Goal: Task Accomplishment & Management: Manage account settings

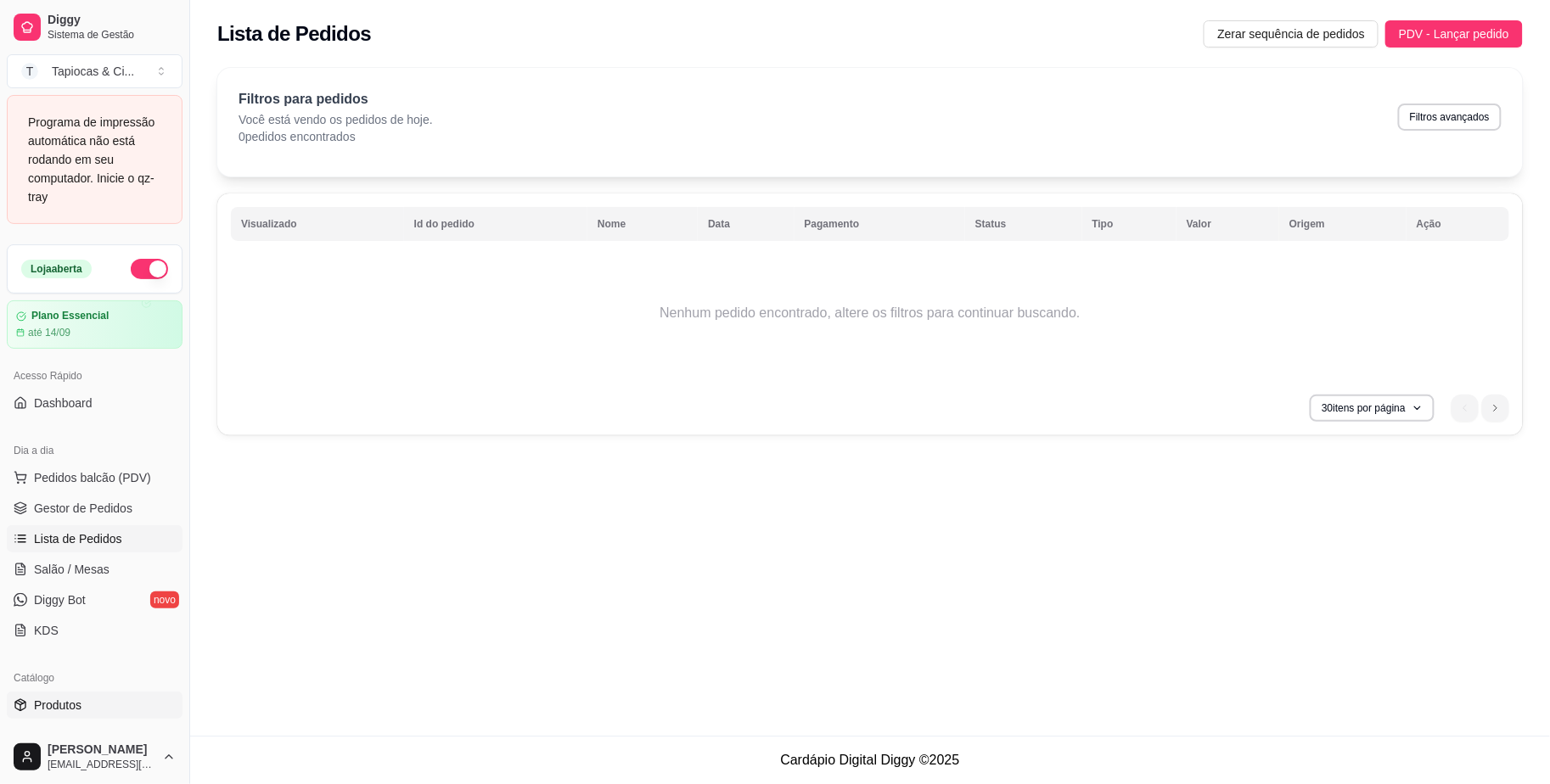
click at [66, 713] on span "Produtos" at bounding box center [57, 706] width 47 height 17
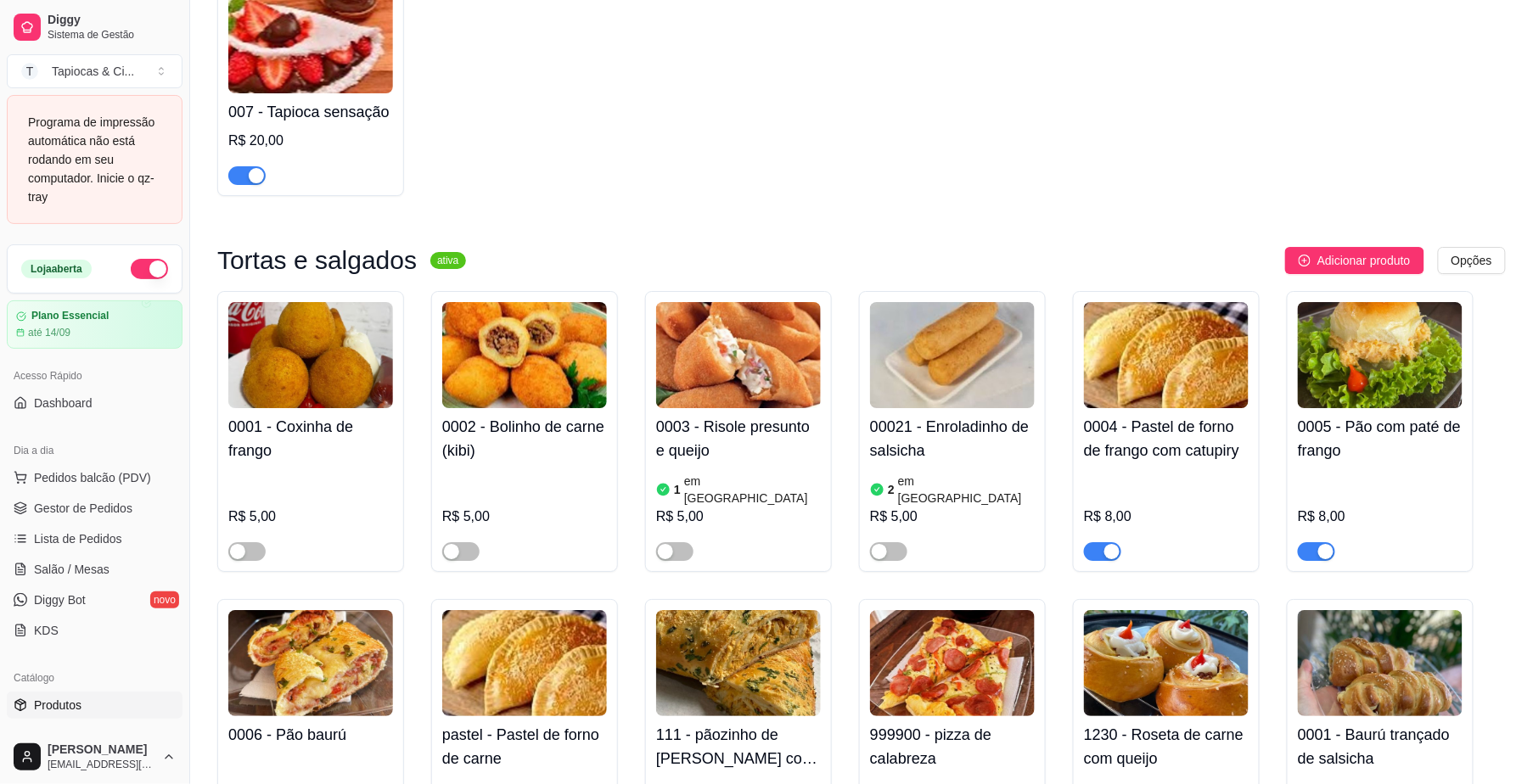
scroll to position [1946, 0]
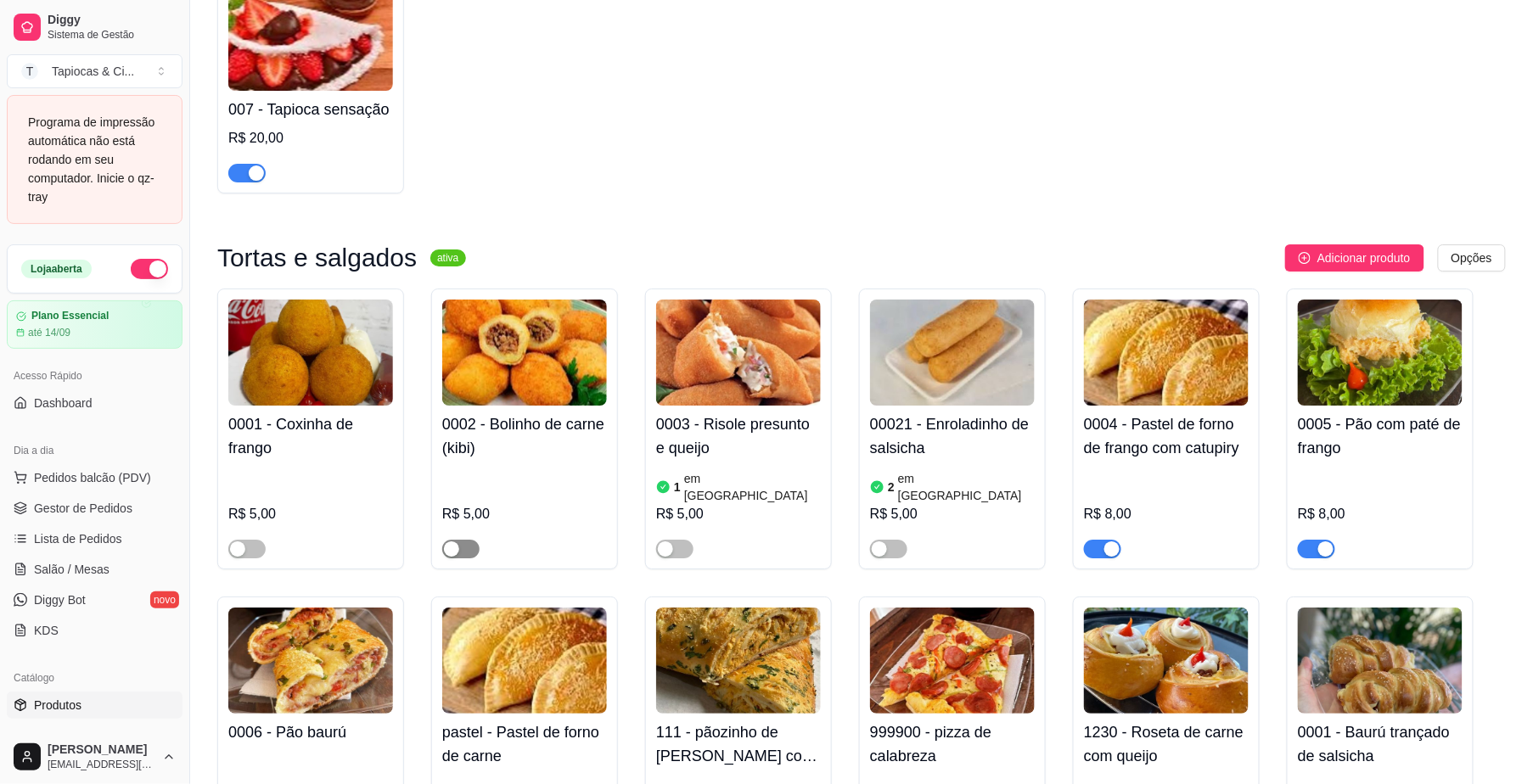
click at [470, 540] on span "button" at bounding box center [461, 549] width 37 height 19
click at [235, 542] on div "button" at bounding box center [238, 549] width 16 height 16
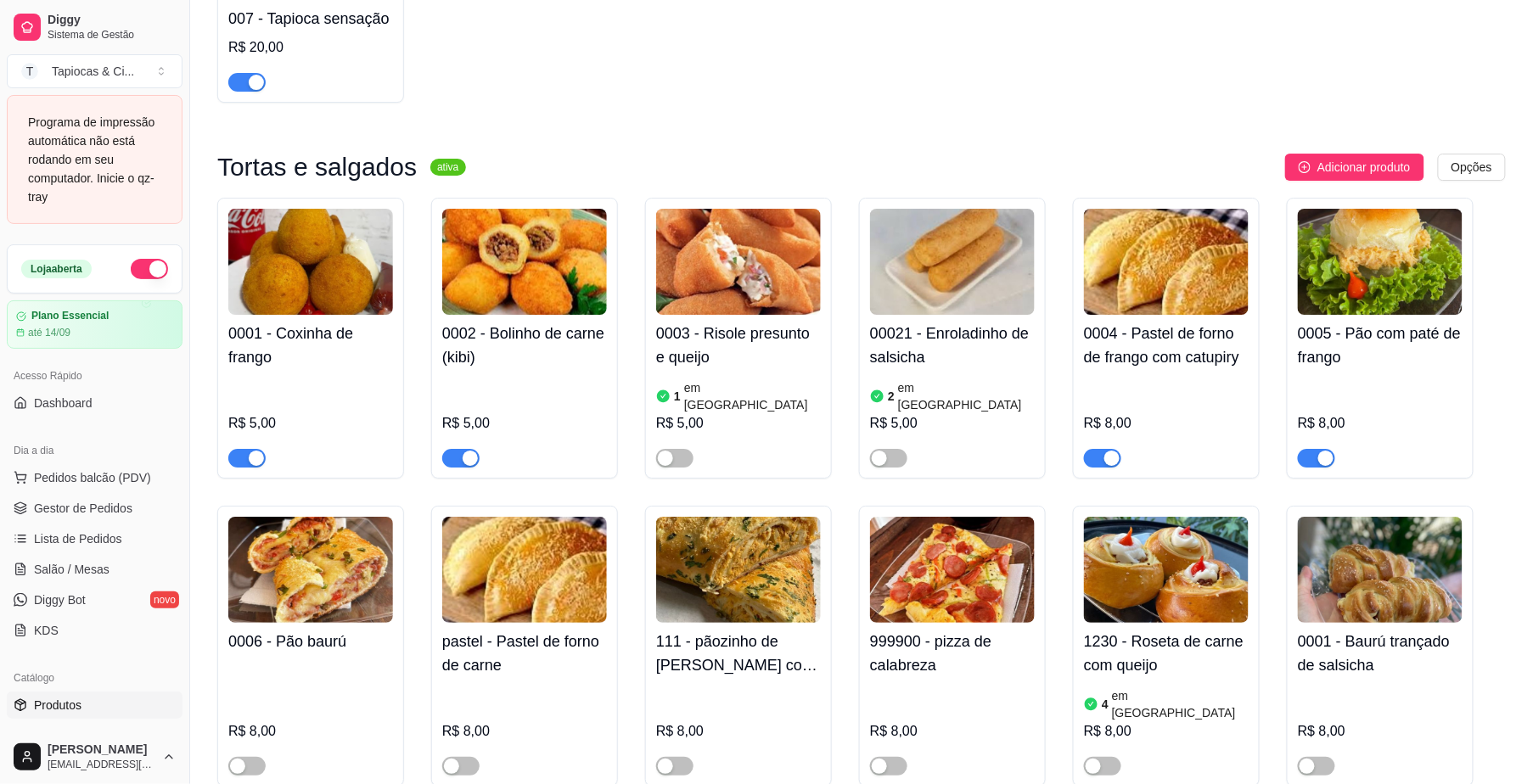
scroll to position [2082, 0]
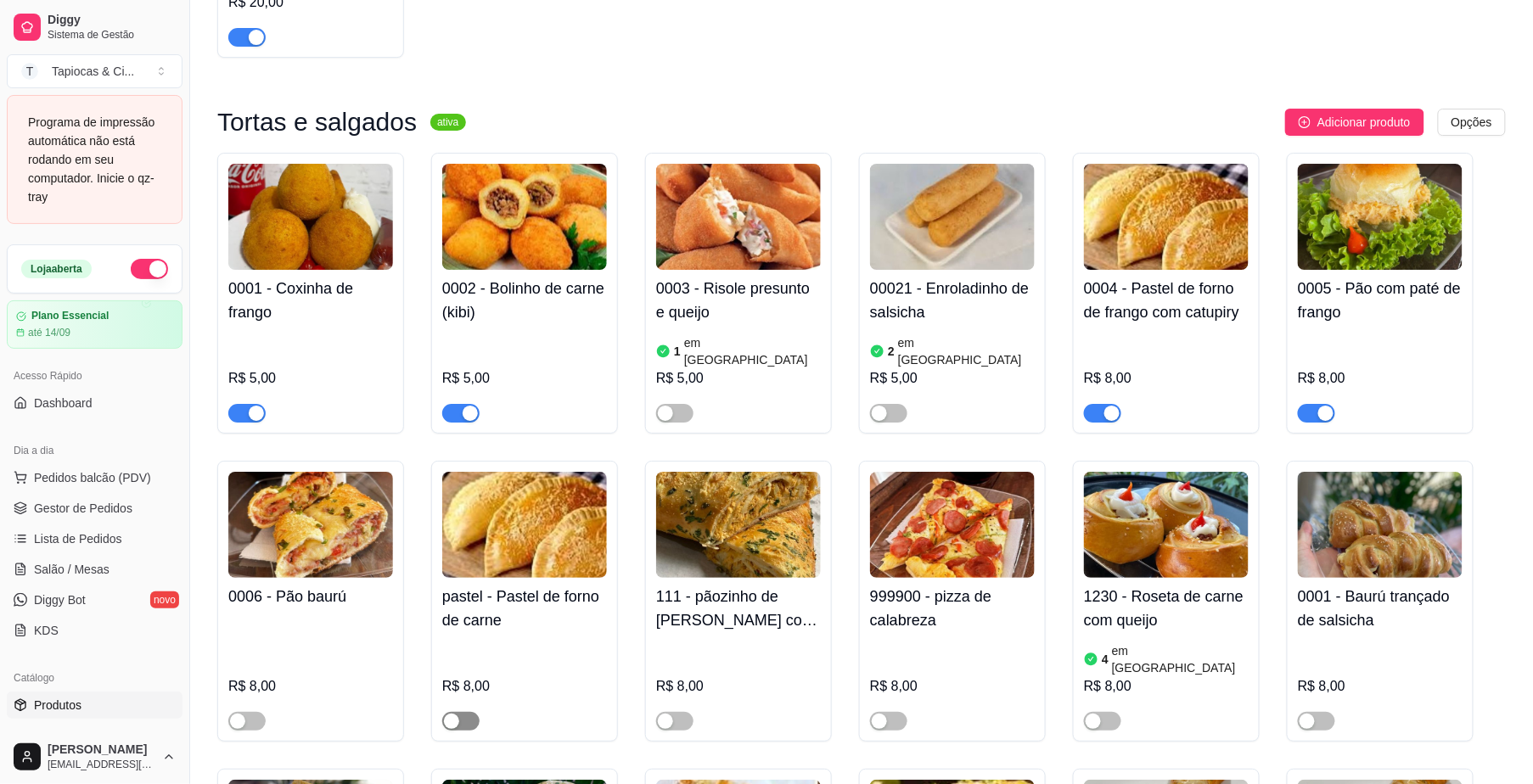
click at [466, 712] on span "button" at bounding box center [461, 721] width 37 height 19
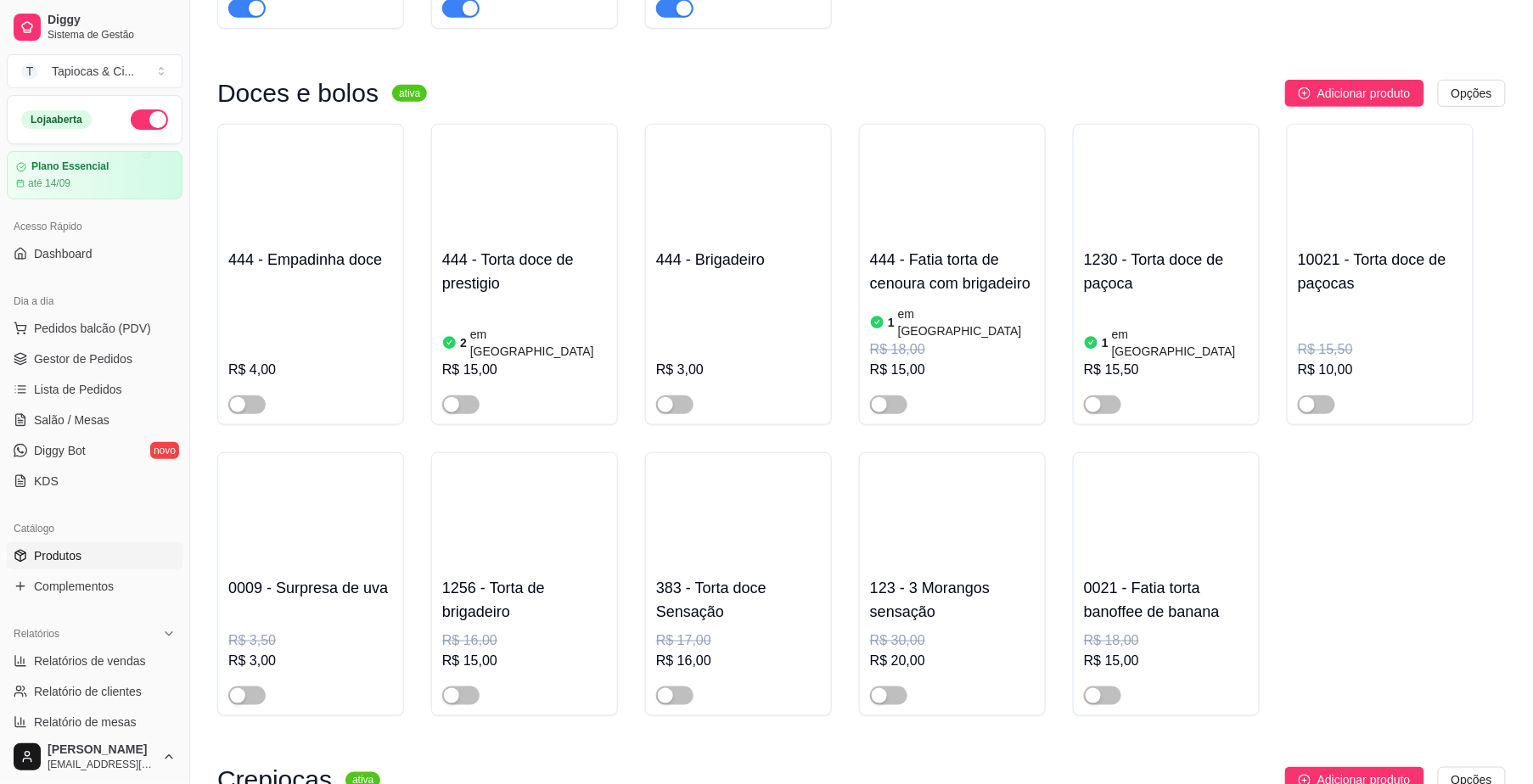
scroll to position [7197, 0]
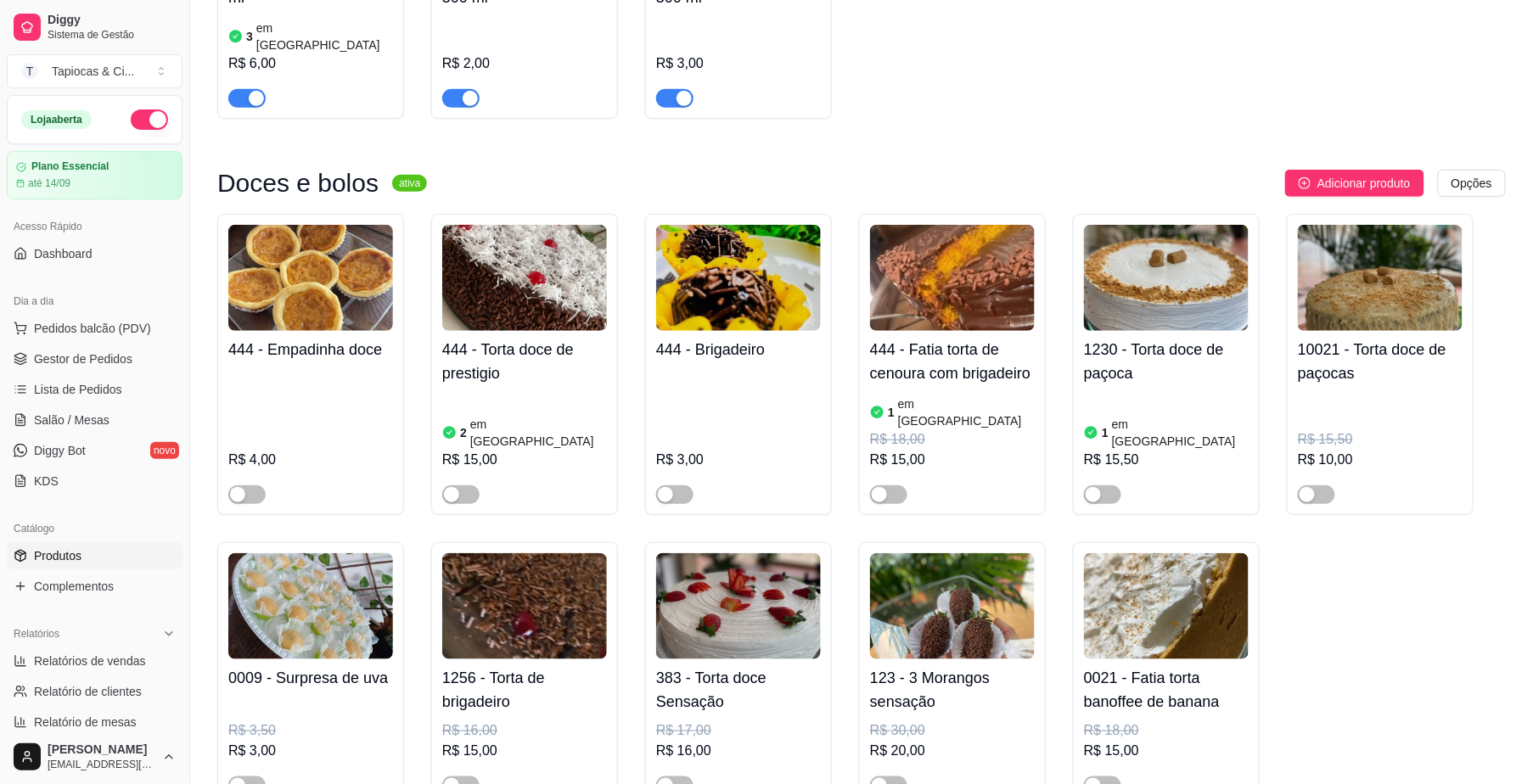
click at [91, 371] on link "Gestor de Pedidos" at bounding box center [95, 358] width 176 height 27
click at [97, 353] on span "Gestor de Pedidos" at bounding box center [83, 359] width 98 height 17
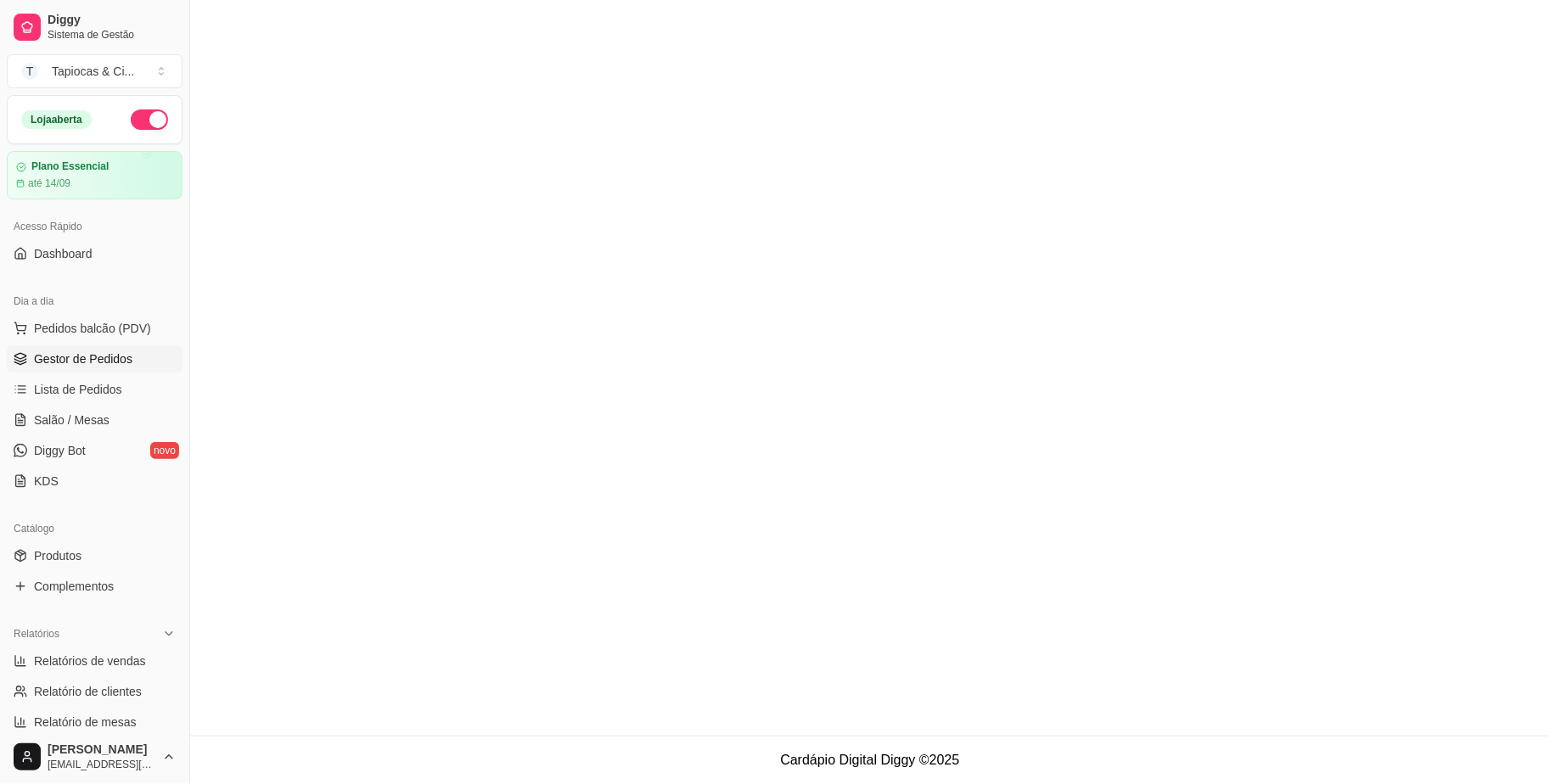
click at [97, 353] on span "Gestor de Pedidos" at bounding box center [83, 359] width 98 height 17
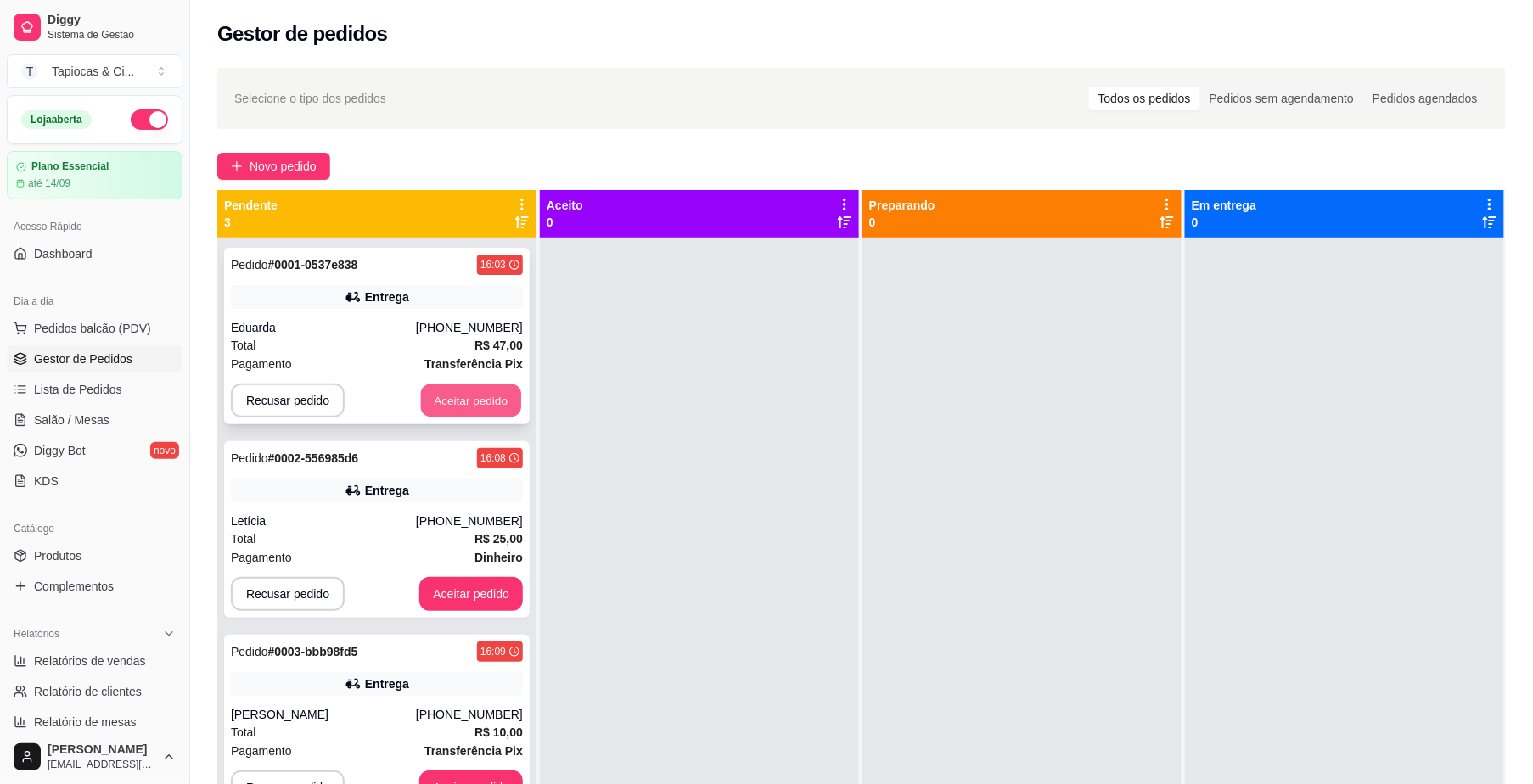
click at [498, 389] on button "Aceitar pedido" at bounding box center [471, 401] width 100 height 33
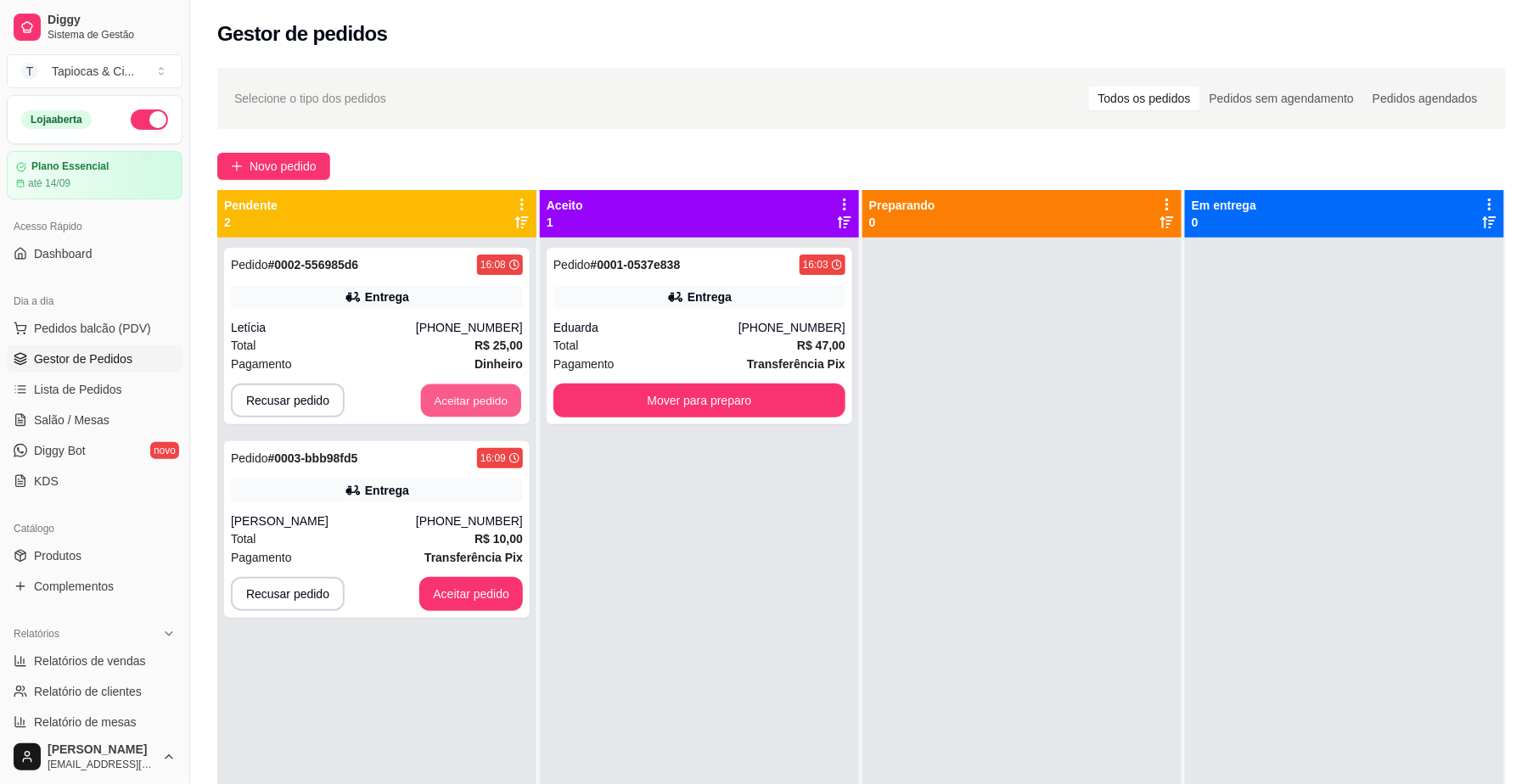
click at [498, 389] on button "Aceitar pedido" at bounding box center [471, 401] width 100 height 33
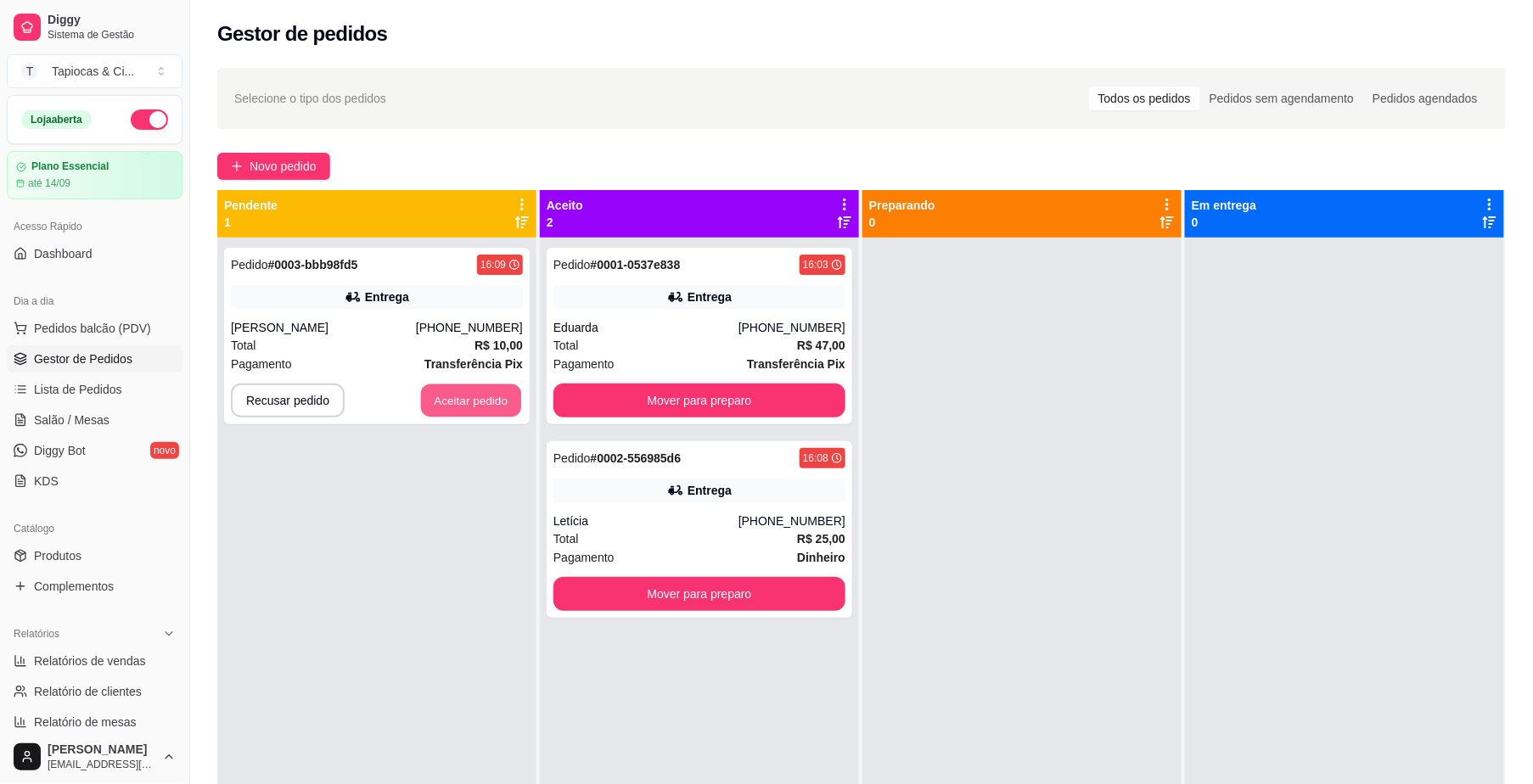
click at [498, 389] on button "Aceitar pedido" at bounding box center [471, 401] width 100 height 33
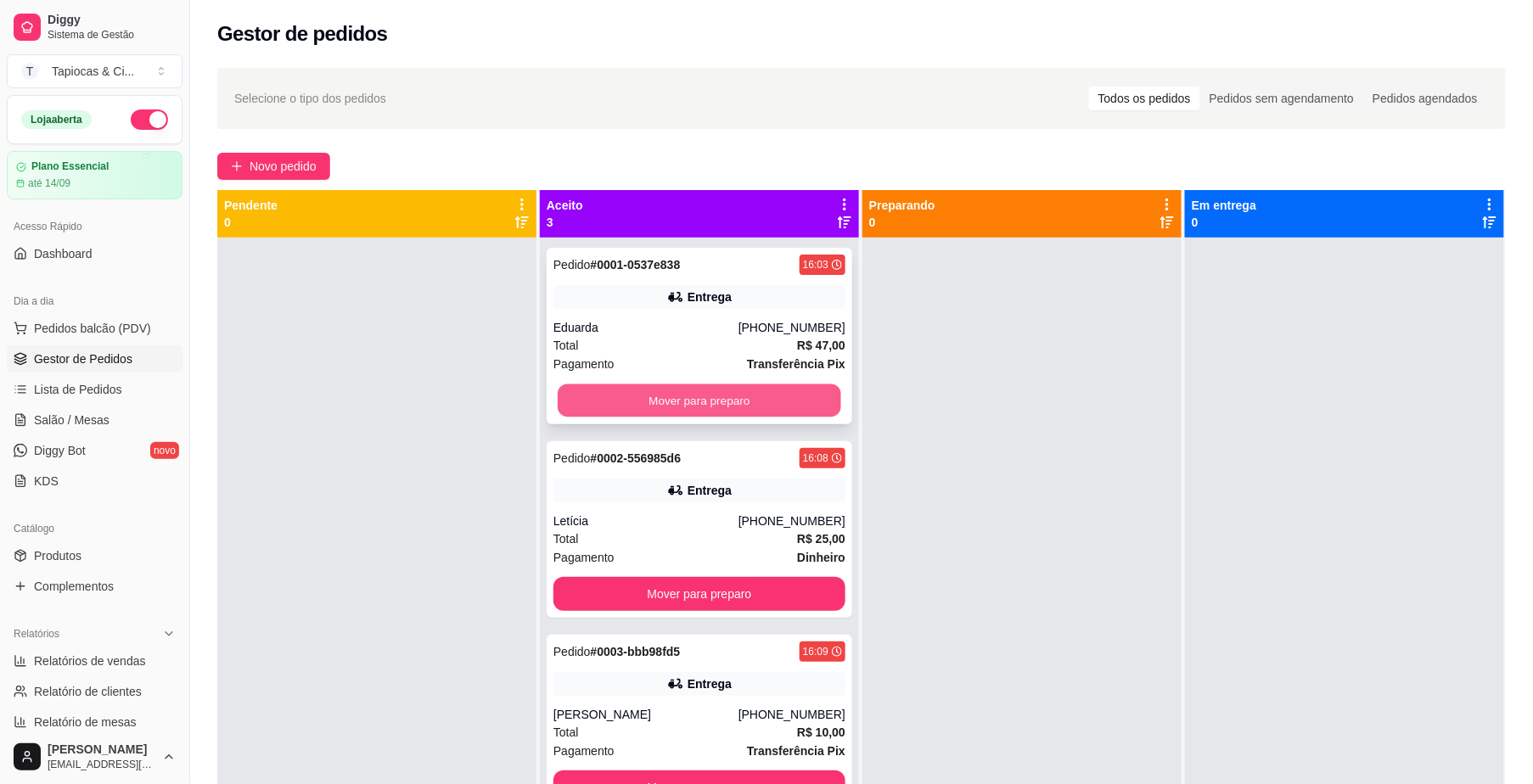
click at [582, 385] on button "Mover para preparo" at bounding box center [699, 401] width 284 height 33
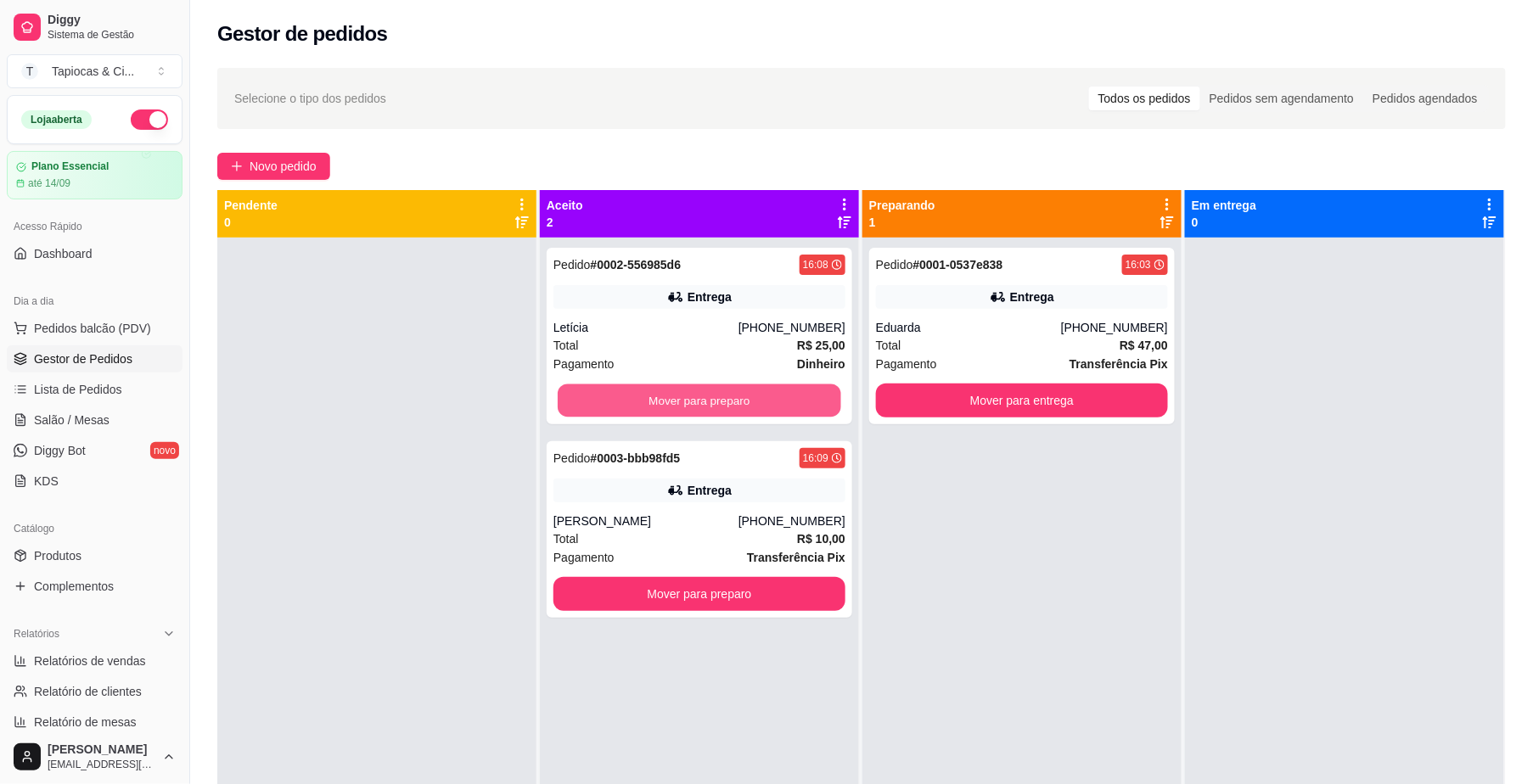
click at [626, 398] on button "Mover para preparo" at bounding box center [699, 401] width 284 height 33
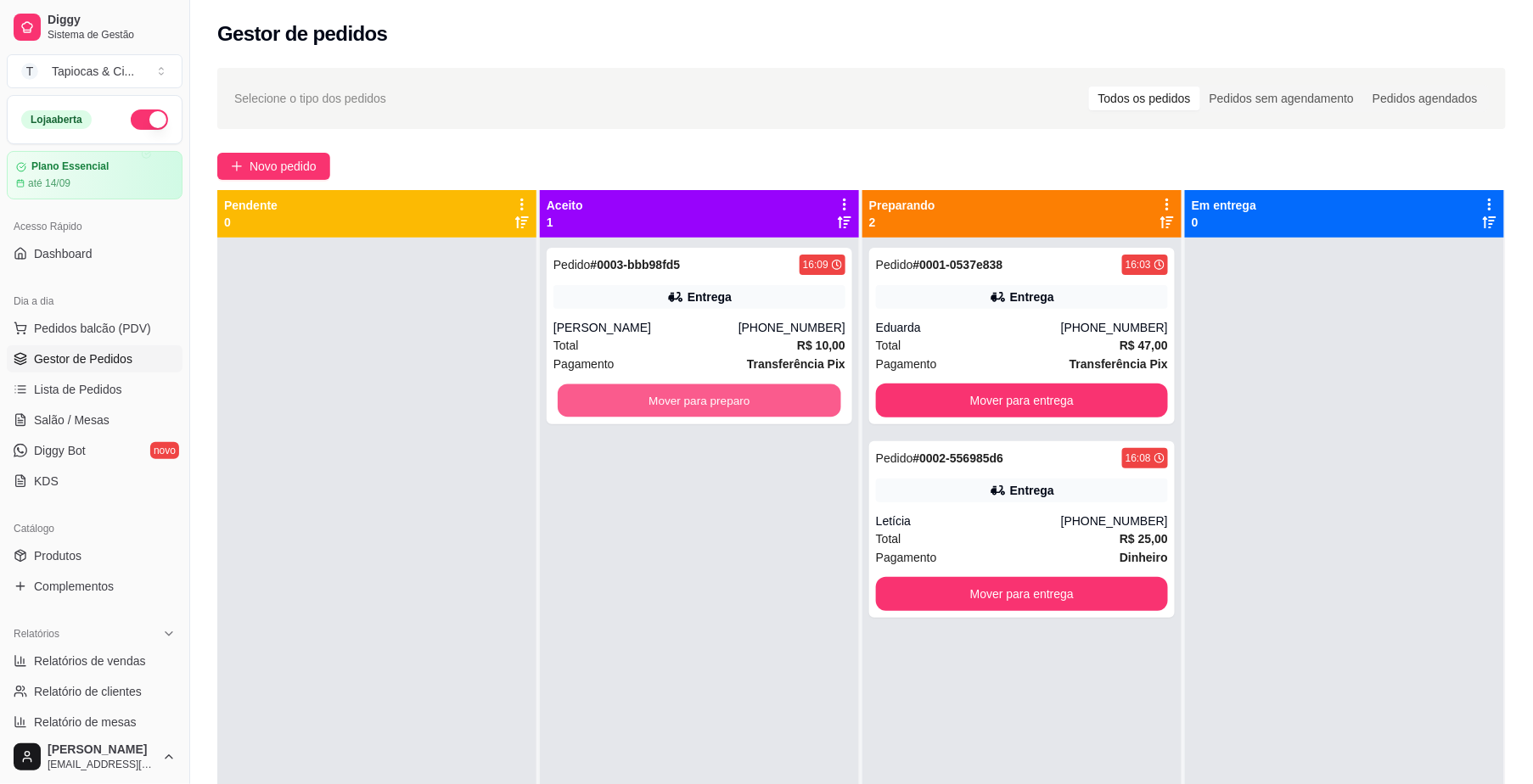
click at [626, 398] on button "Mover para preparo" at bounding box center [699, 401] width 284 height 33
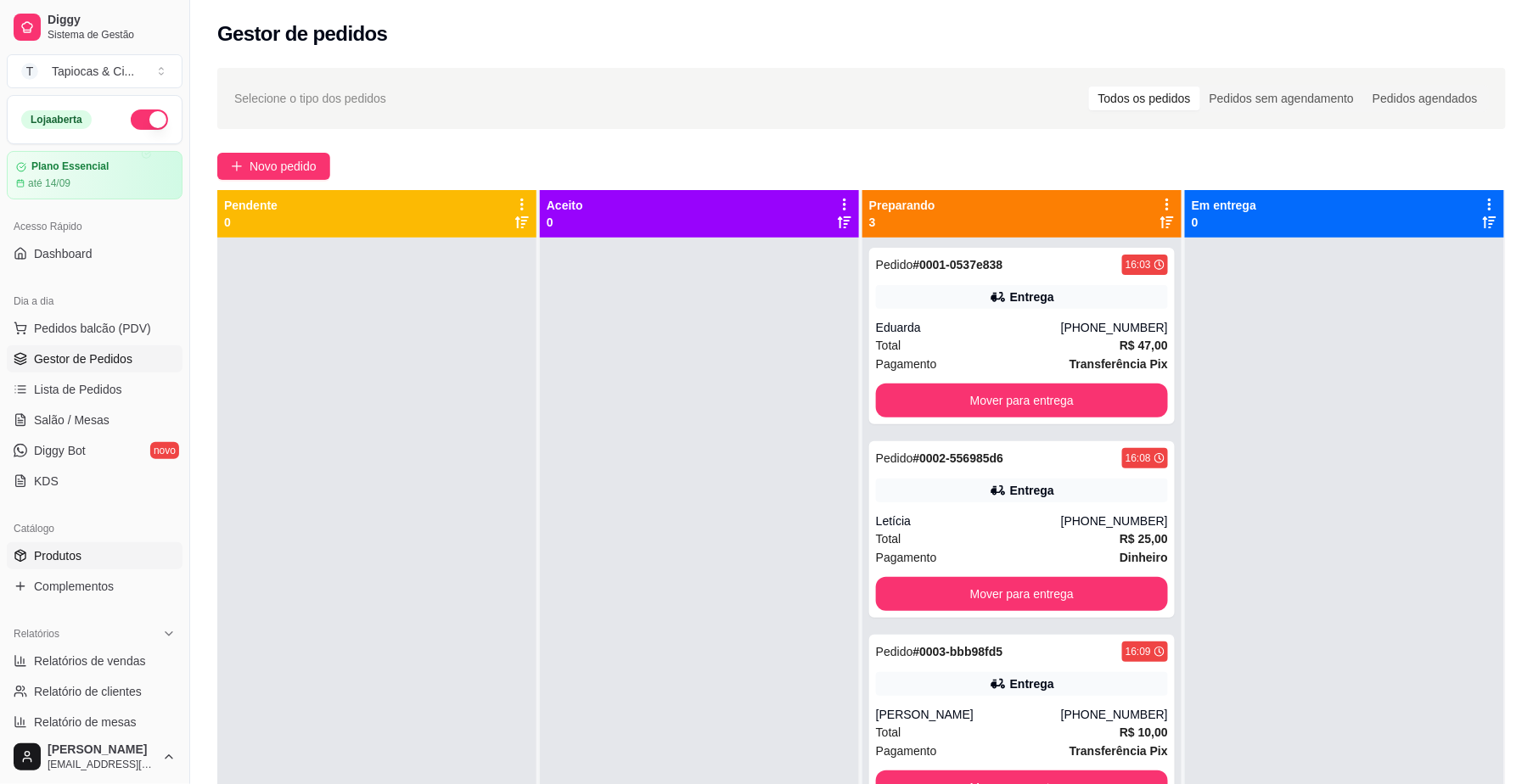
click at [81, 547] on link "Produtos" at bounding box center [95, 555] width 176 height 27
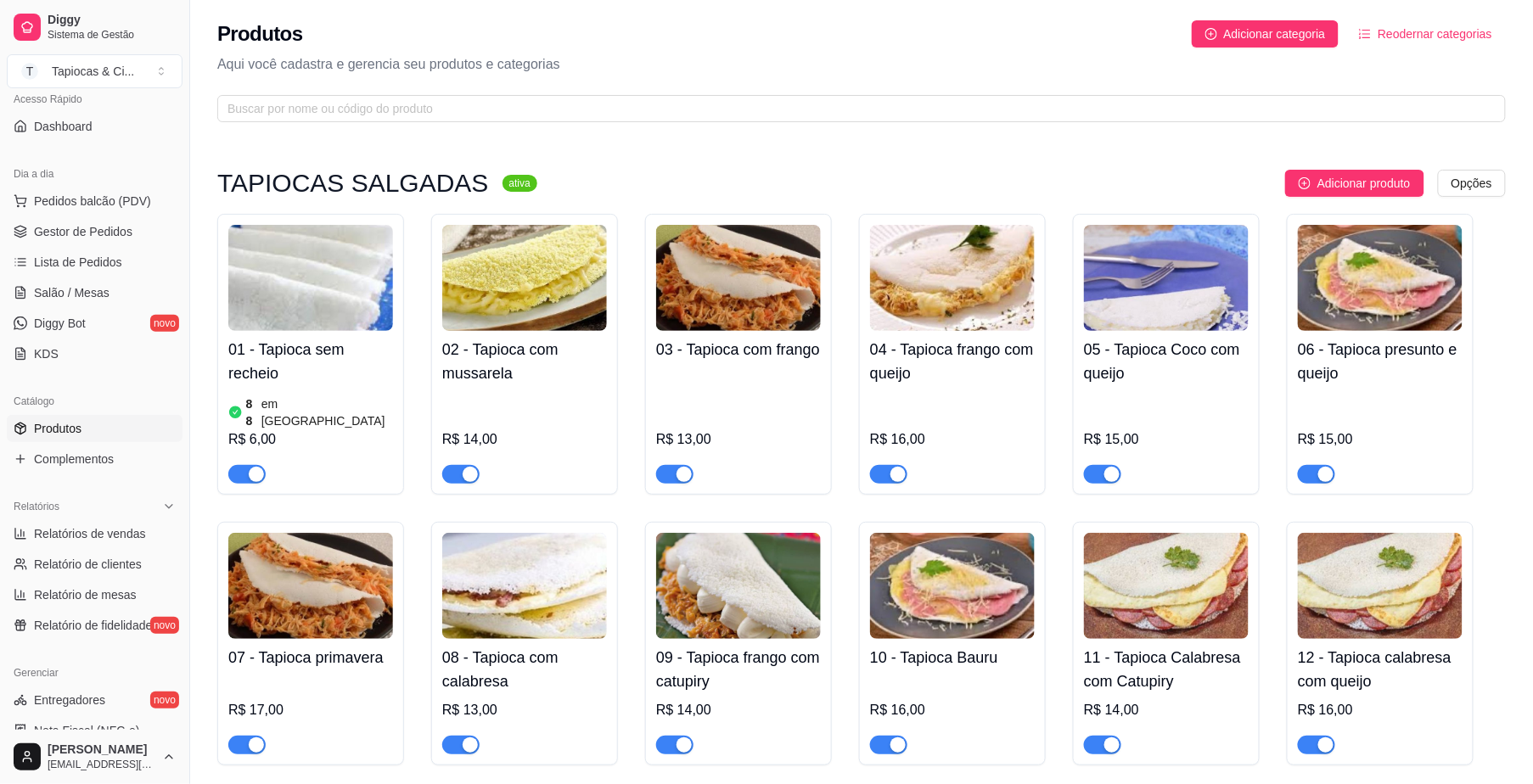
scroll to position [181, 0]
